Goal: Check status: Check status

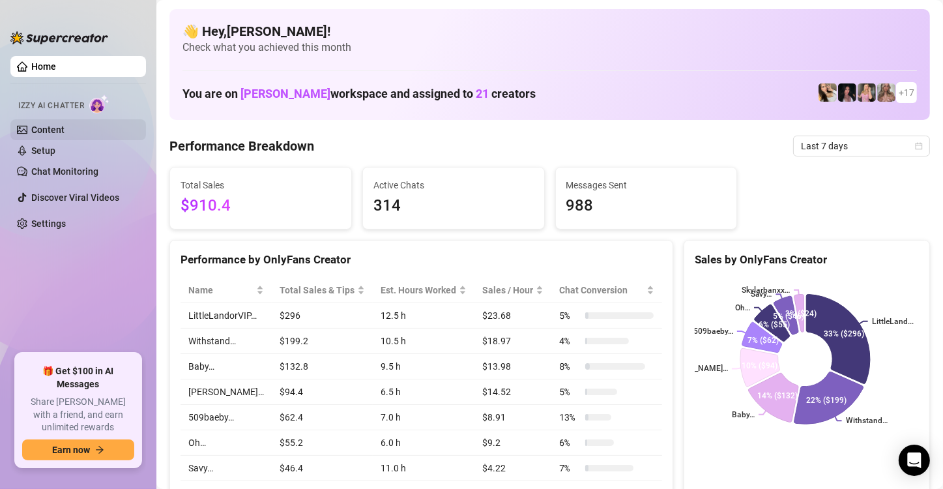
click at [65, 126] on link "Content" at bounding box center [47, 130] width 33 height 10
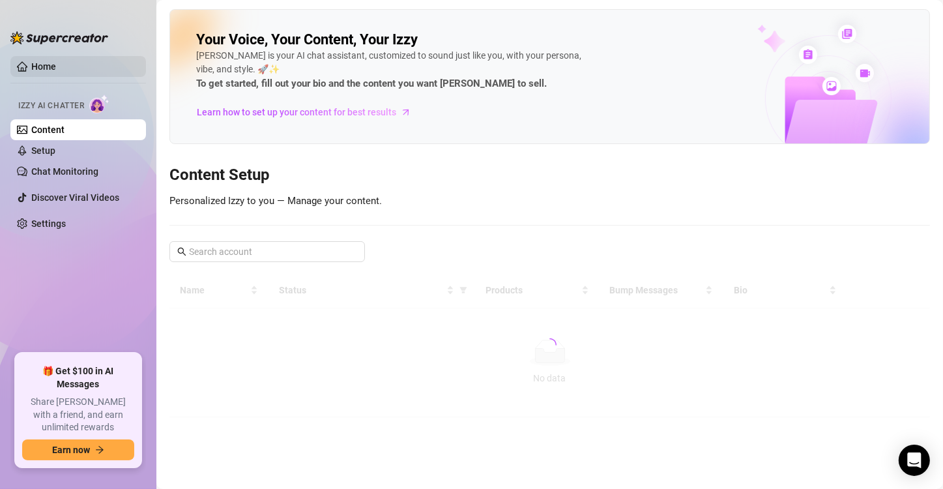
click at [56, 72] on link "Home" at bounding box center [43, 66] width 25 height 10
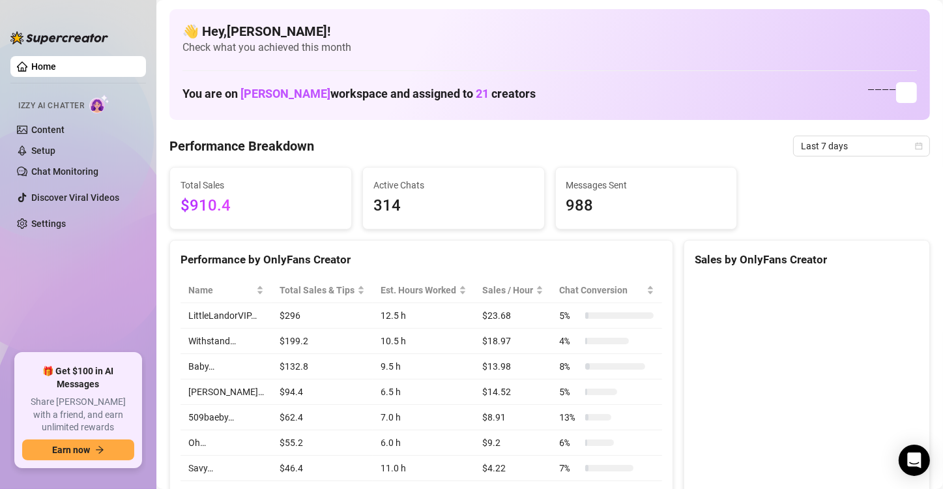
click at [56, 65] on link "Home" at bounding box center [43, 66] width 25 height 10
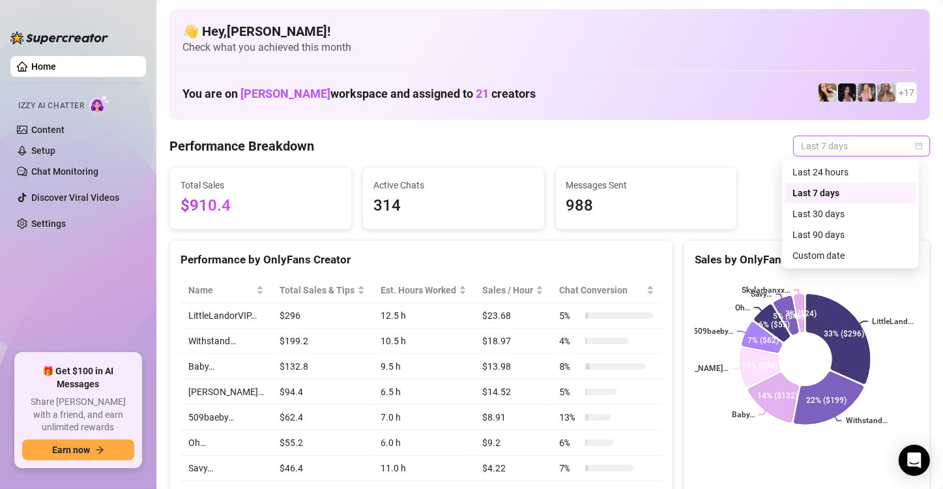
click at [857, 143] on span "Last 7 days" at bounding box center [861, 146] width 121 height 20
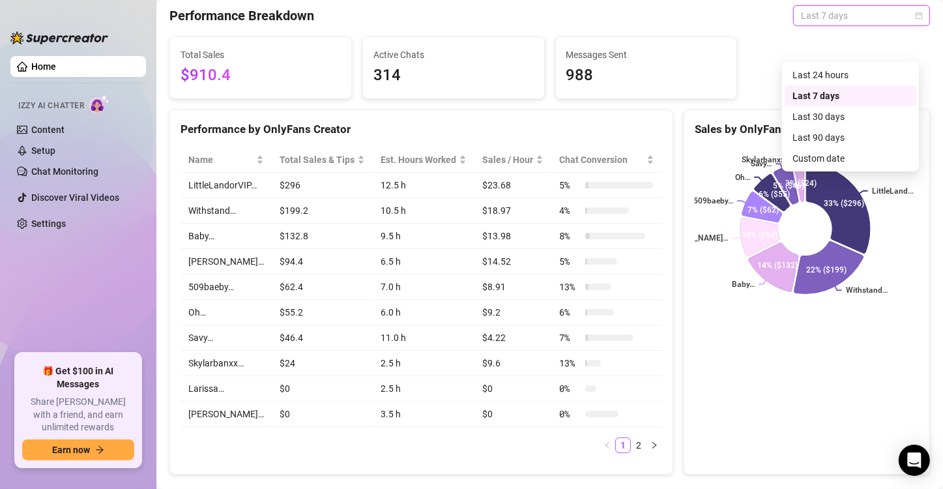
scroll to position [65, 0]
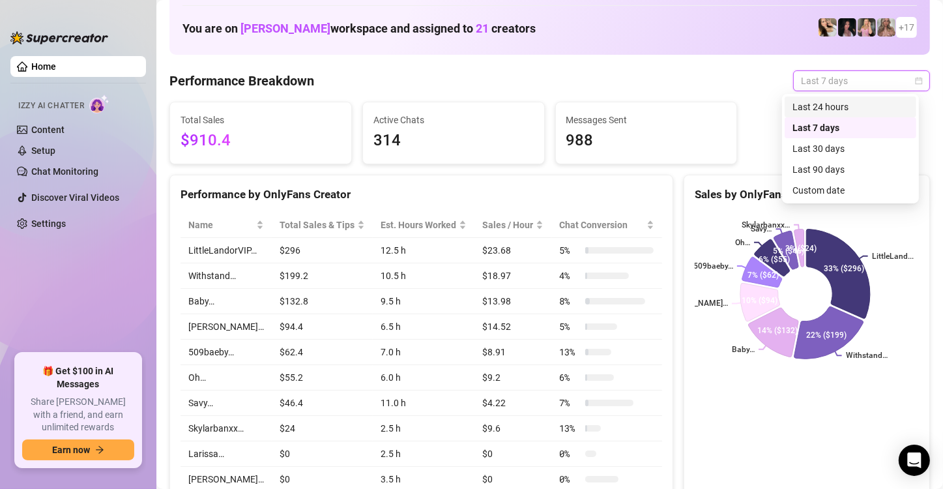
click at [818, 116] on div "Last 24 hours" at bounding box center [851, 106] width 132 height 21
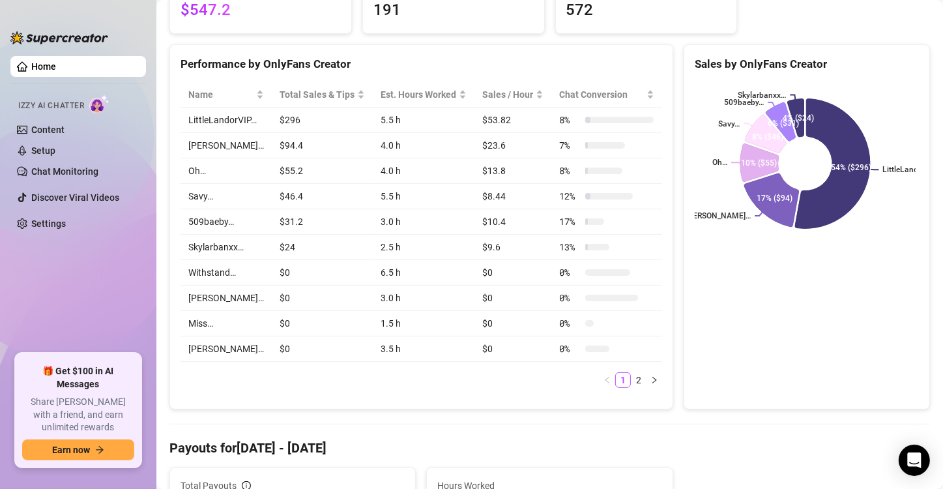
scroll to position [130, 0]
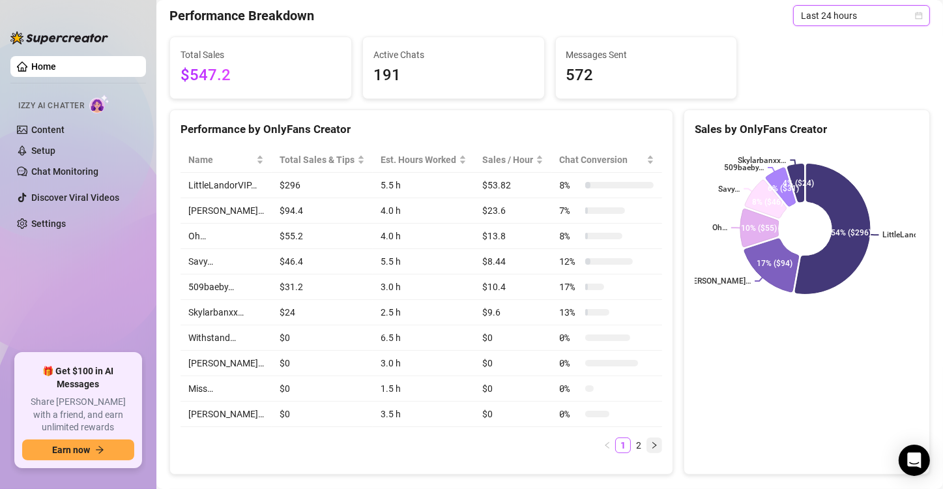
click at [652, 445] on div "Name Total Sales & Tips Est. Hours Worked Sales / Hour Chat Conversion LittleLa…" at bounding box center [421, 305] width 503 height 337
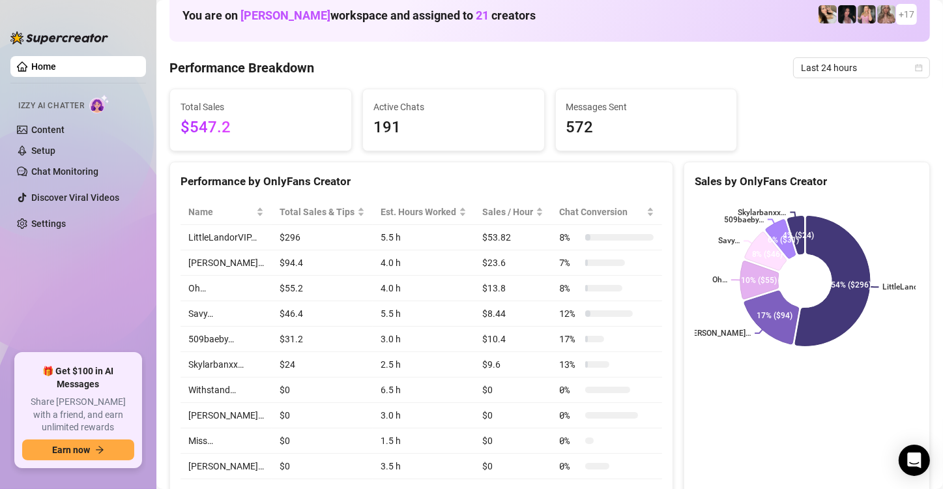
scroll to position [0, 0]
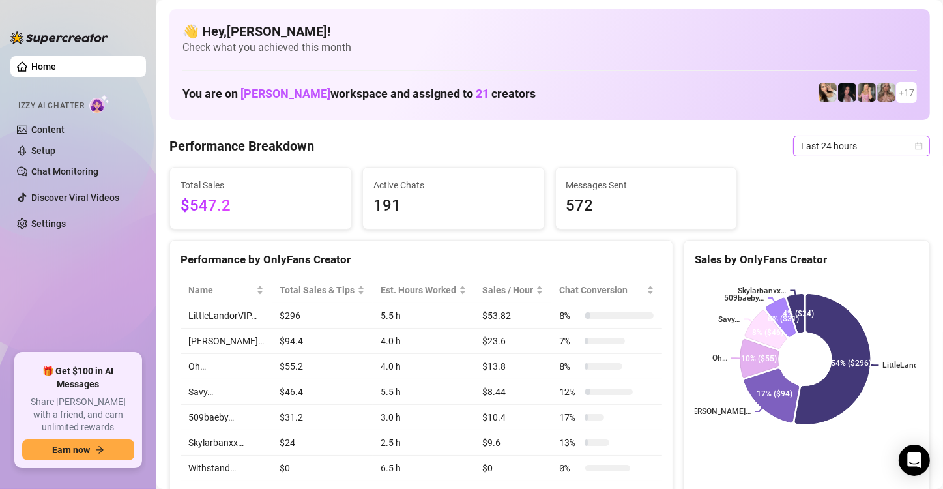
click at [821, 146] on span "Last 24 hours" at bounding box center [861, 146] width 121 height 20
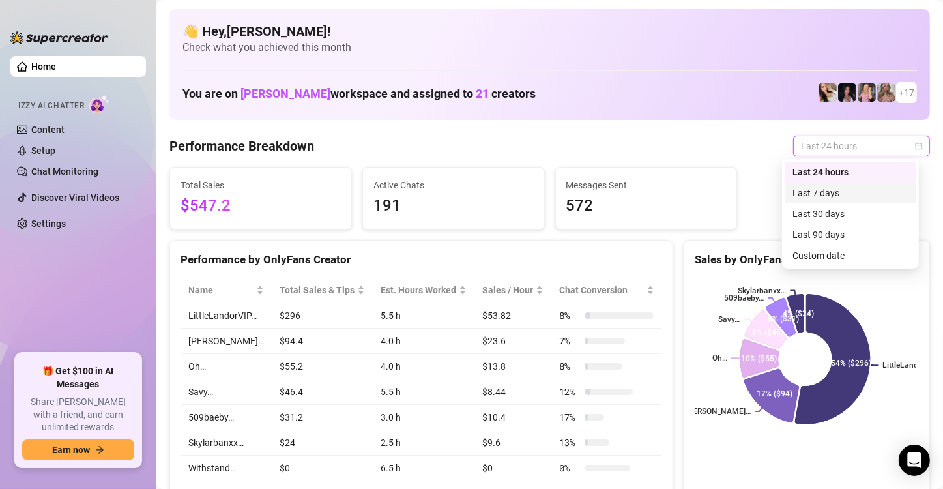
click at [802, 193] on div "Last 7 days" at bounding box center [851, 193] width 116 height 14
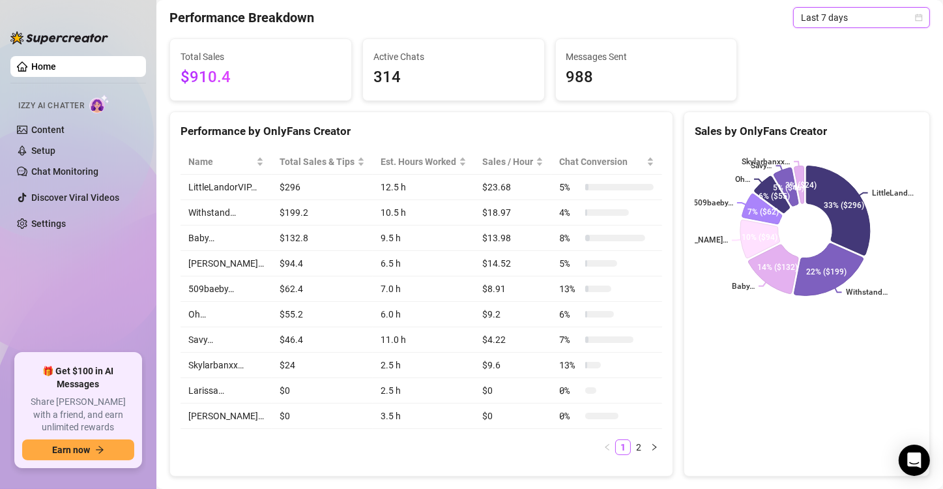
scroll to position [130, 0]
